Goal: Information Seeking & Learning: Learn about a topic

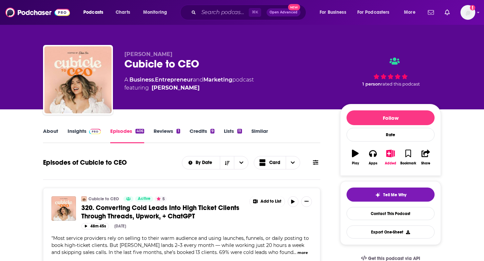
scroll to position [1187, 0]
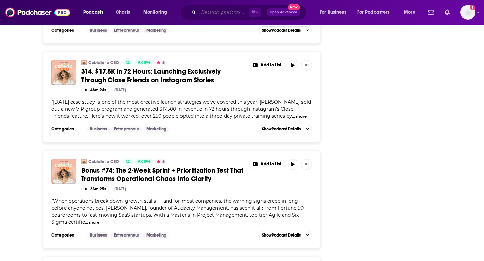
click at [226, 11] on input "Search podcasts, credits, & more..." at bounding box center [224, 12] width 50 height 11
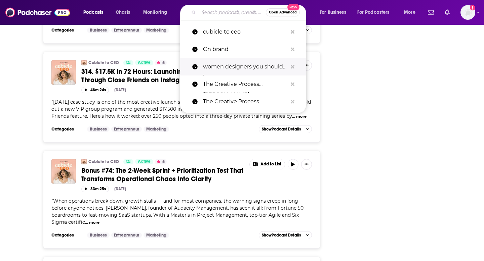
click at [230, 67] on p "women designers you should know" at bounding box center [245, 66] width 84 height 17
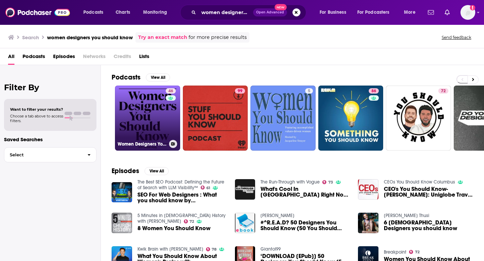
click at [131, 109] on link "46 Women Designers You Should Know" at bounding box center [147, 118] width 65 height 65
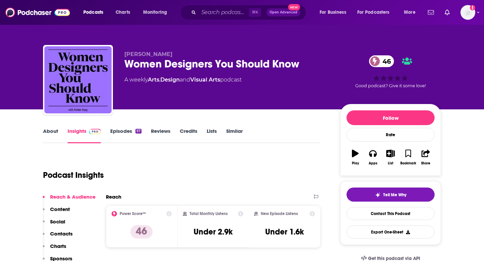
click at [47, 132] on link "About" at bounding box center [50, 135] width 15 height 15
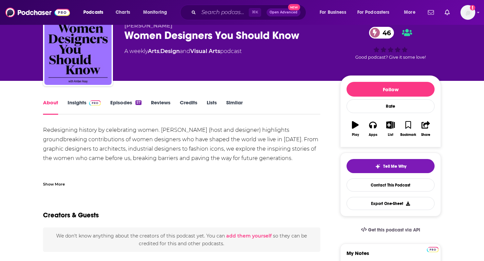
scroll to position [31, 0]
